Goal: Ask a question

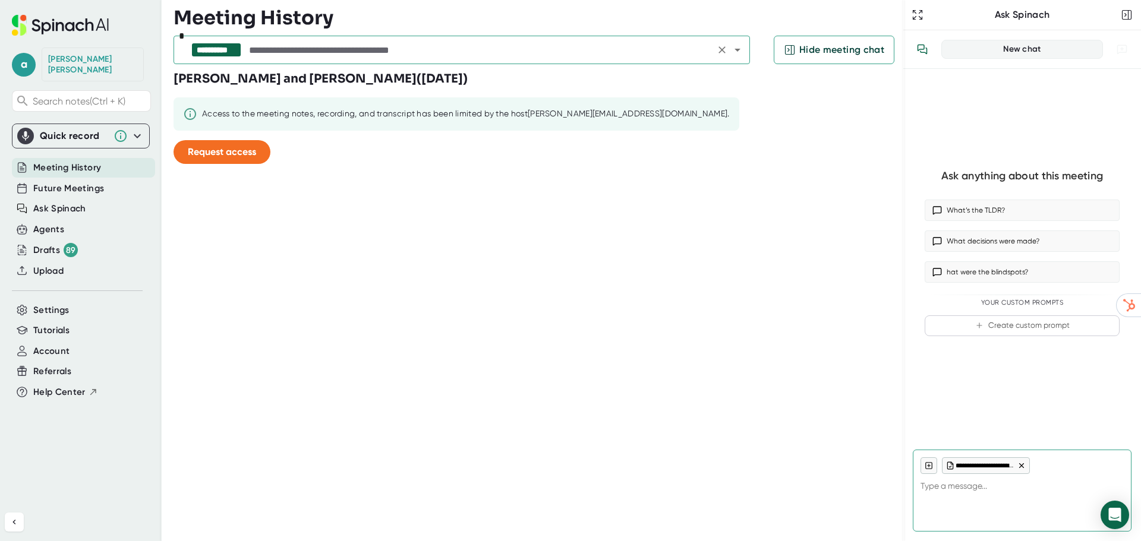
click at [374, 49] on input "text" at bounding box center [479, 50] width 465 height 17
type textarea "tiny"
click at [374, 49] on input "text" at bounding box center [479, 50] width 465 height 17
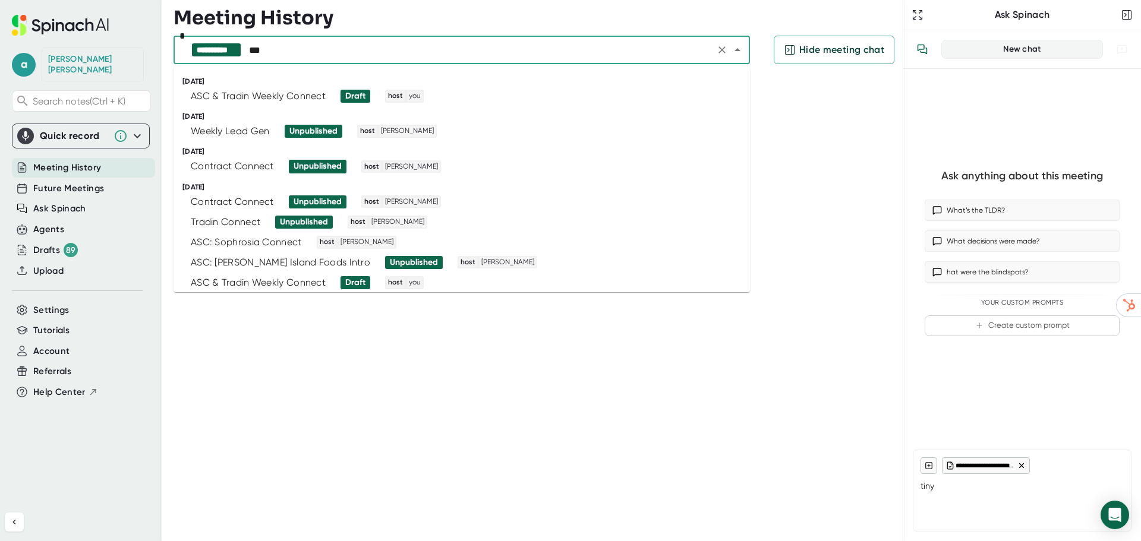
type input "****"
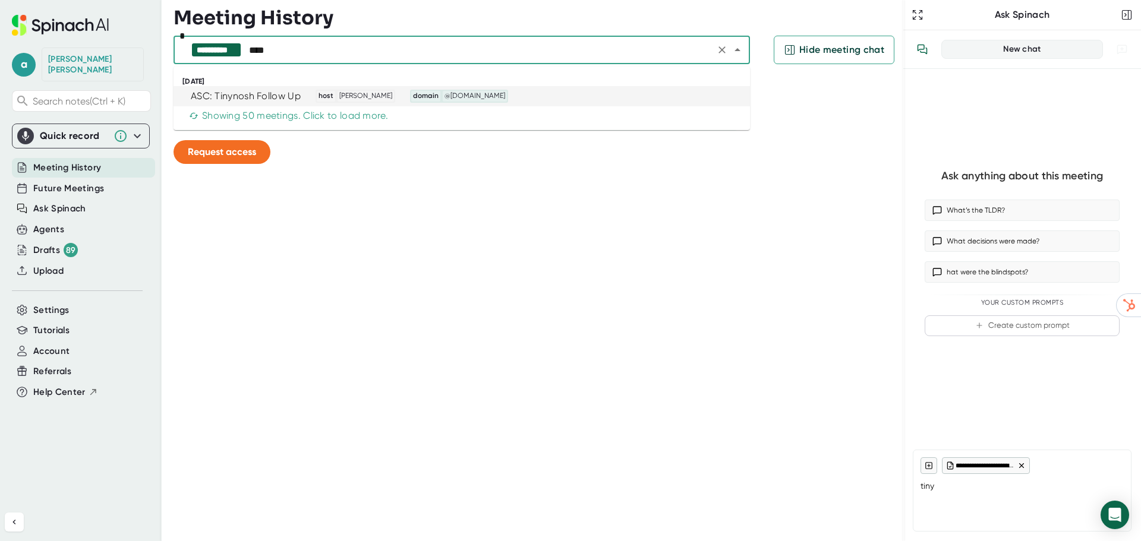
click at [269, 97] on div "ASC: Tinynosh Follow Up" at bounding box center [246, 96] width 110 height 12
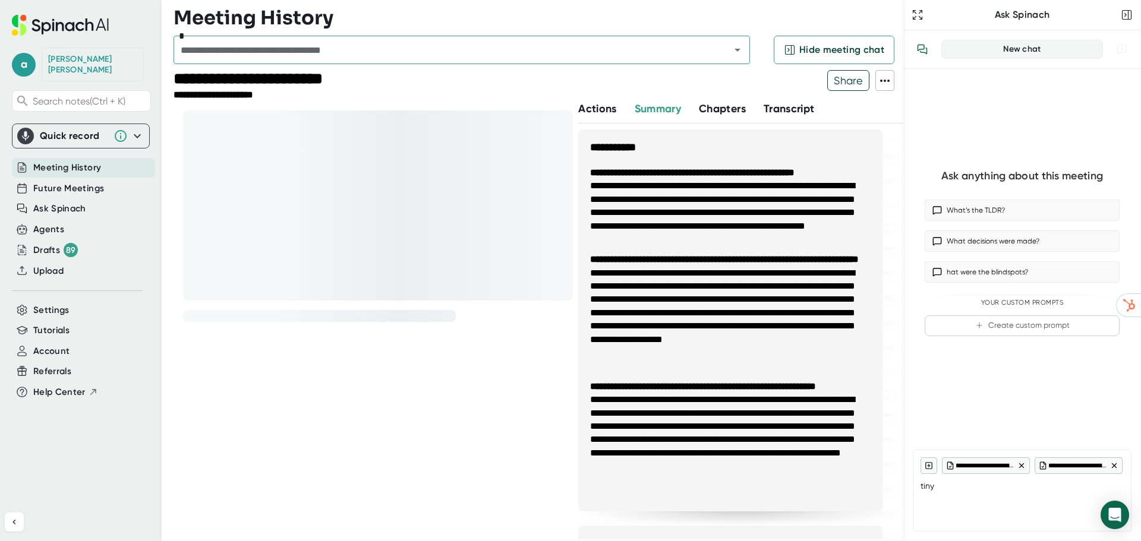
click at [1020, 464] on icon at bounding box center [1021, 466] width 8 height 8
click at [1021, 464] on icon at bounding box center [1021, 466] width 8 height 8
click at [364, 48] on input "text" at bounding box center [444, 50] width 534 height 17
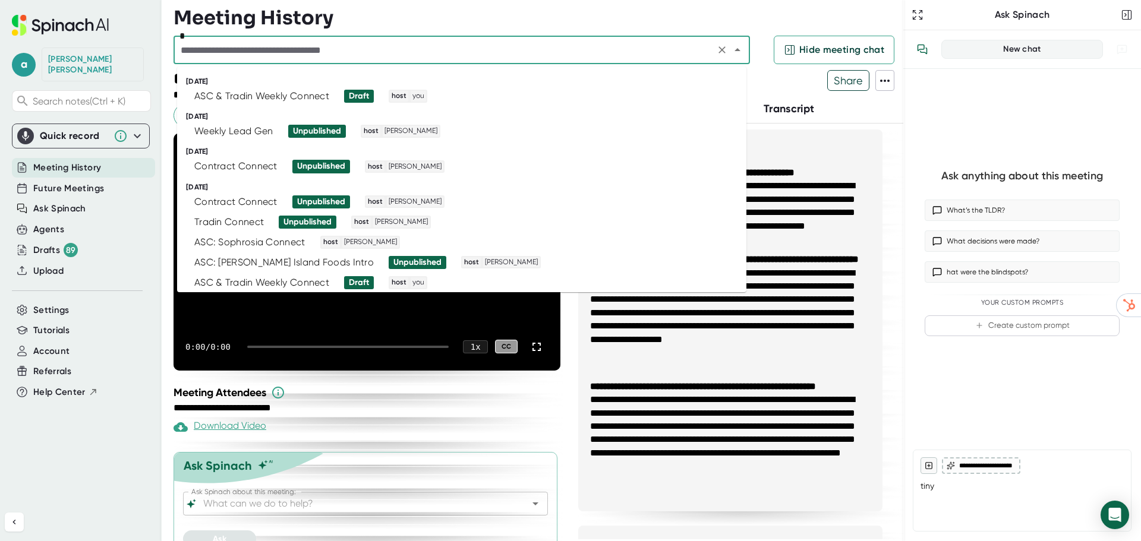
click at [318, 52] on input "text" at bounding box center [444, 50] width 534 height 17
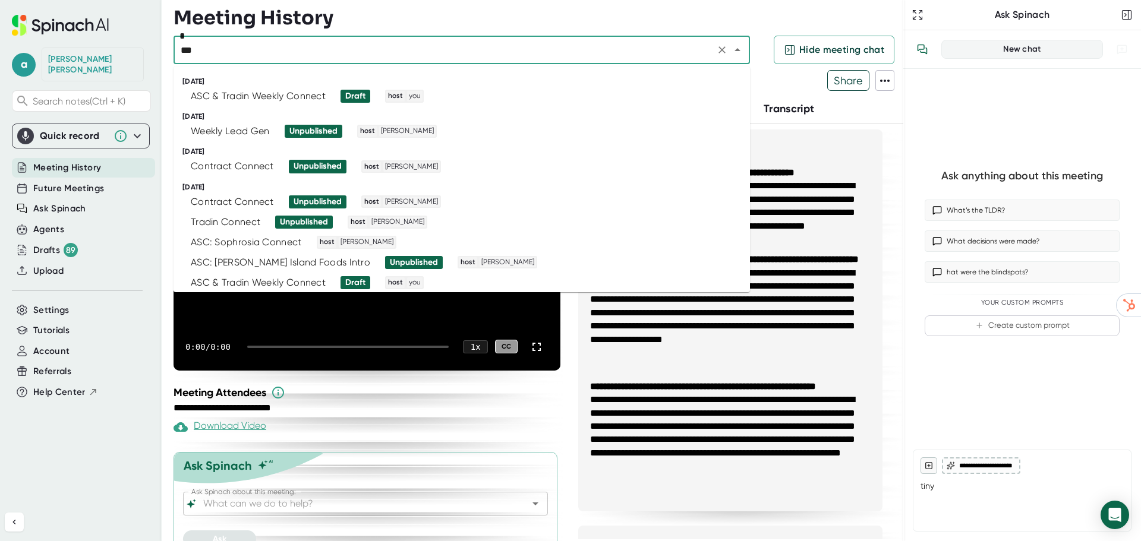
type input "****"
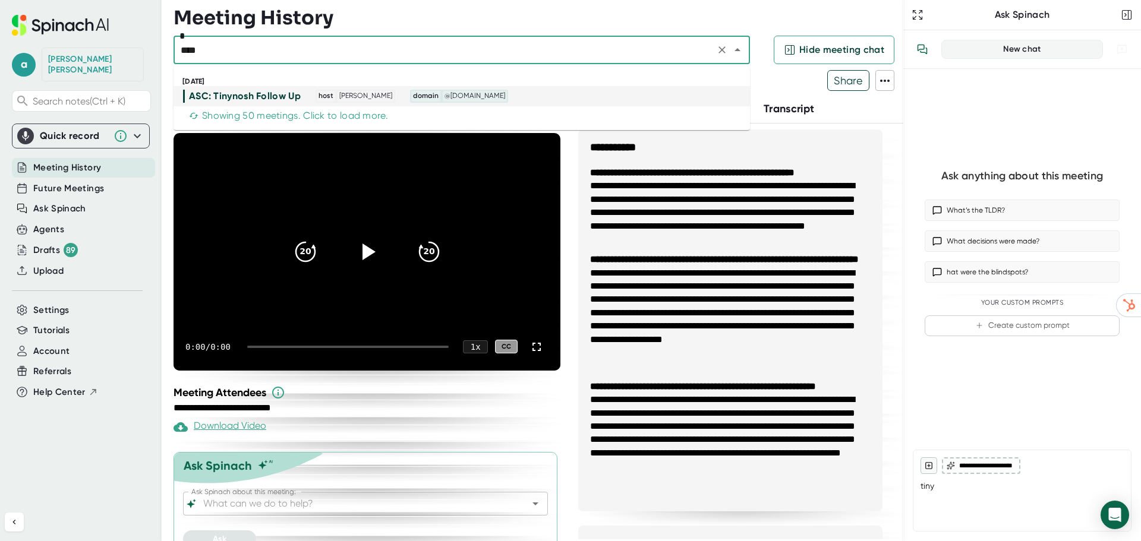
click at [311, 93] on span "host [PERSON_NAME]" at bounding box center [351, 96] width 89 height 13
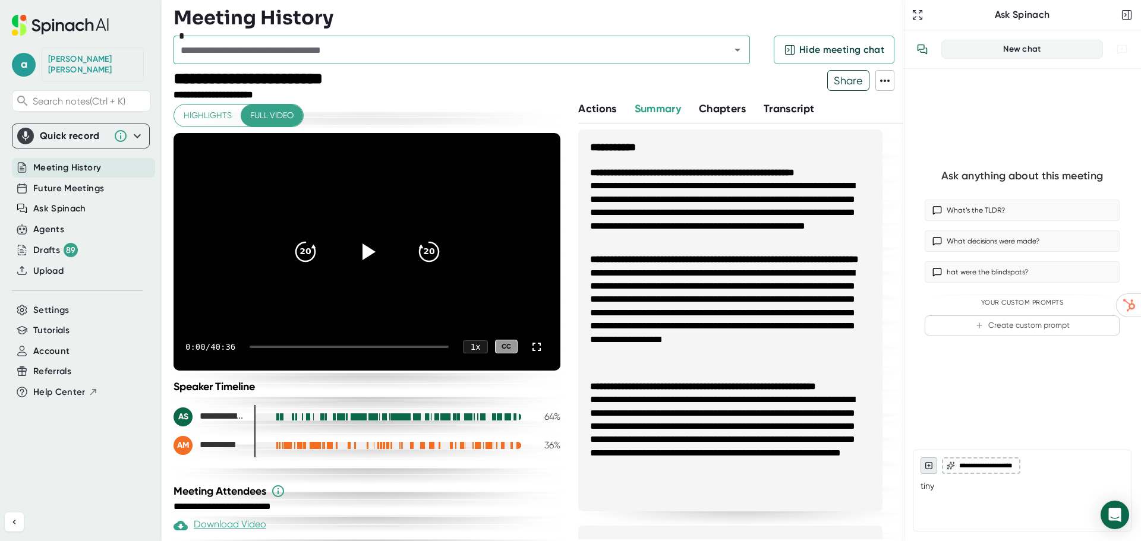
click at [930, 467] on icon at bounding box center [929, 466] width 8 height 8
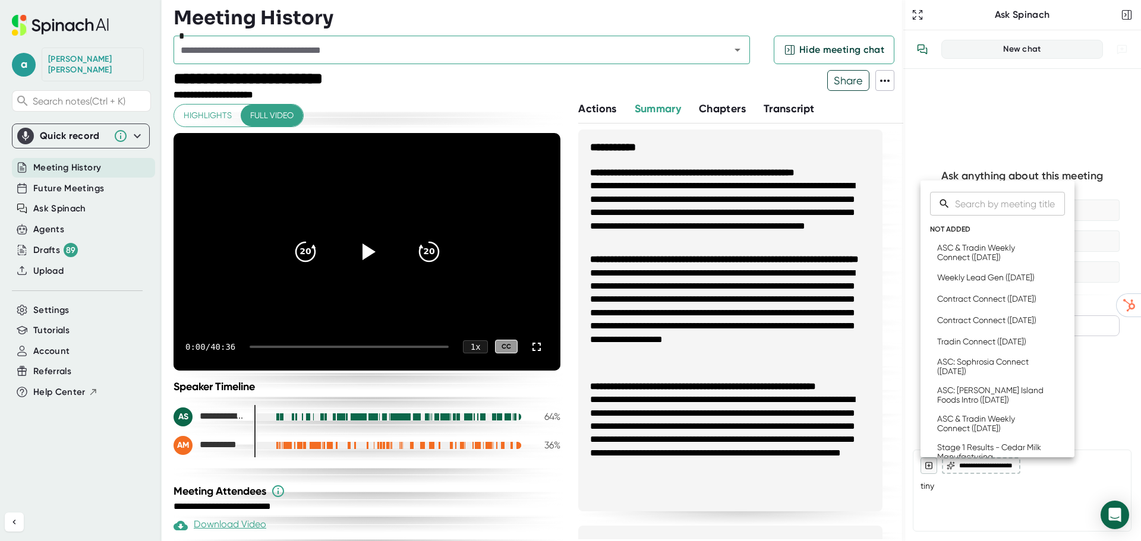
click at [1003, 195] on input "Search meetings" at bounding box center [1010, 204] width 110 height 24
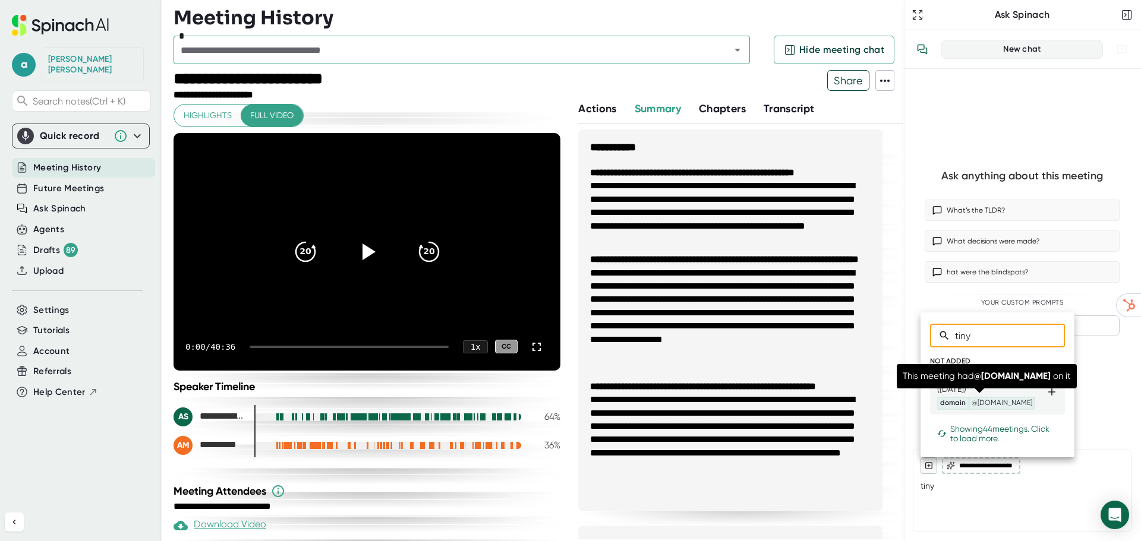
type input "tiny"
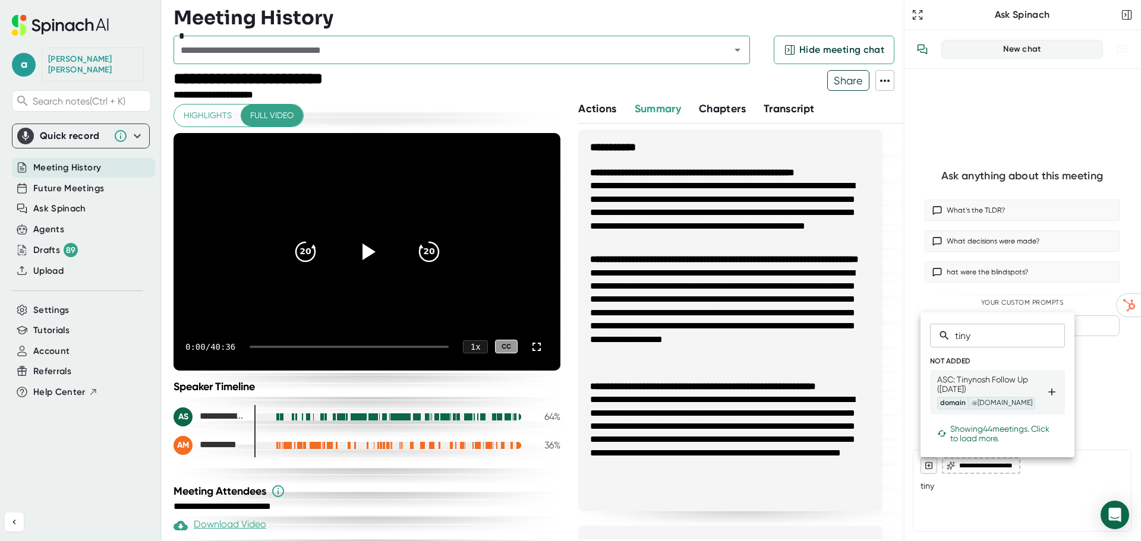
click at [983, 385] on div "ASC: Tinynosh Follow Up ([DATE]) domain @[DOMAIN_NAME]" at bounding box center [991, 392] width 109 height 35
click at [989, 491] on div at bounding box center [570, 270] width 1141 height 541
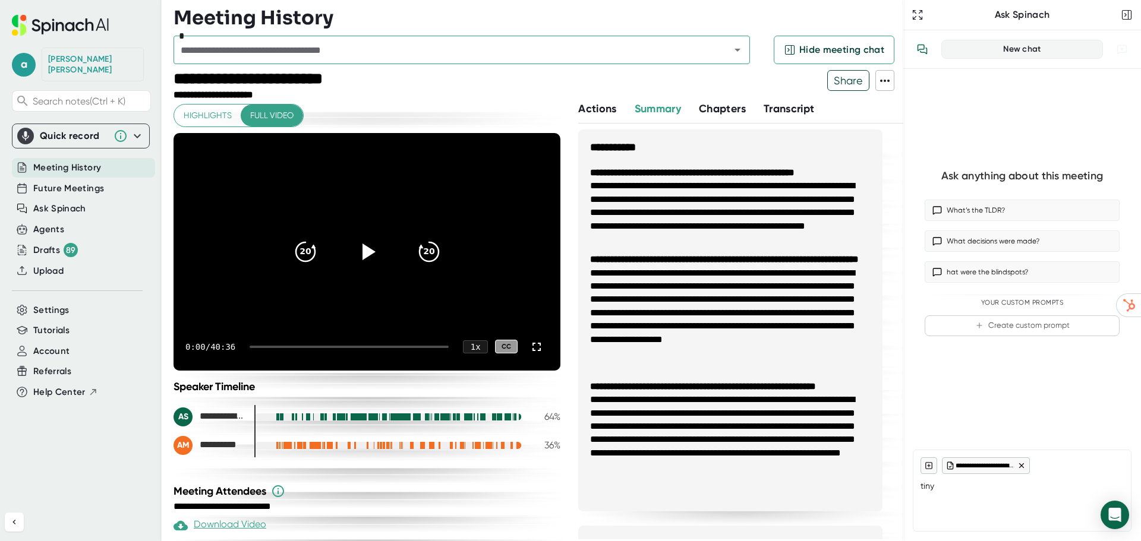
click at [945, 479] on textarea "tiny" at bounding box center [1021, 488] width 203 height 29
type textarea "did they mention having a food safety scientist that they're workign with?"
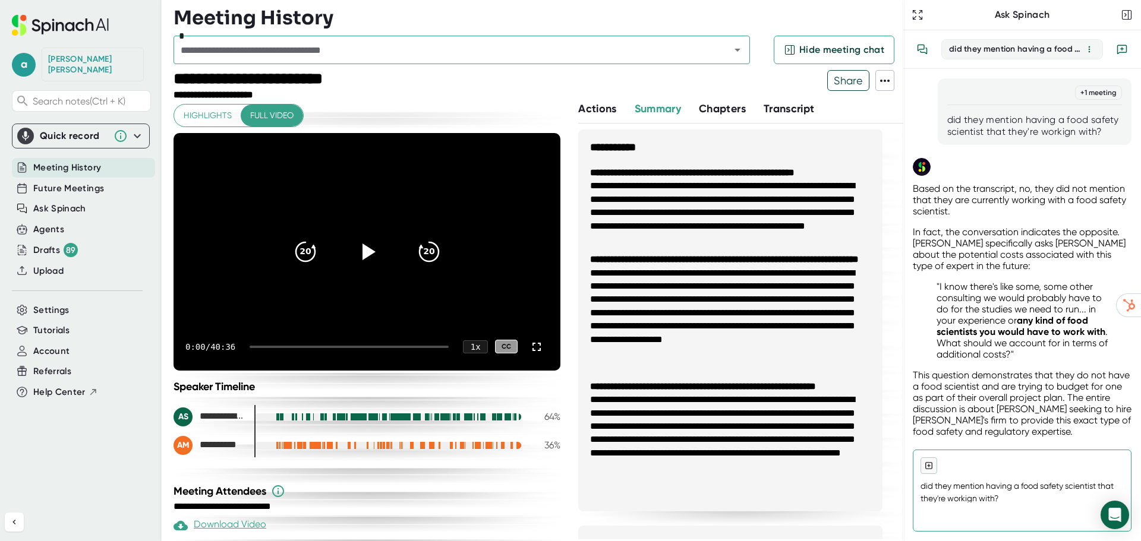
scroll to position [23, 0]
